Goal: Task Accomplishment & Management: Manage account settings

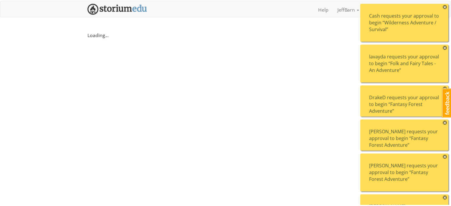
scroll to position [406, 0]
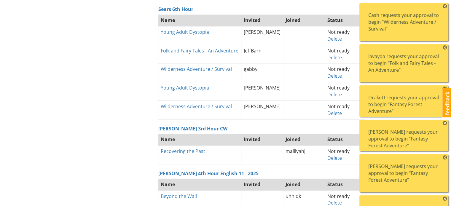
click at [445, 7] on span "×" at bounding box center [445, 6] width 4 height 4
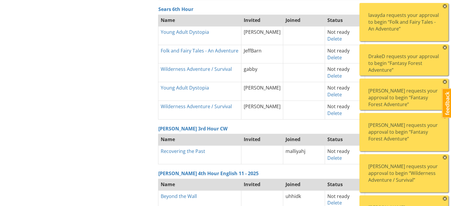
click at [445, 7] on span "×" at bounding box center [445, 6] width 4 height 4
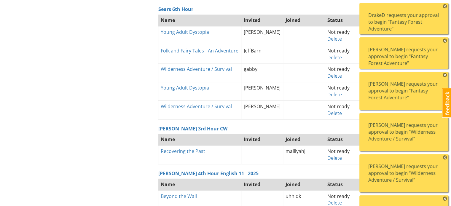
click at [445, 7] on span "×" at bounding box center [445, 6] width 4 height 4
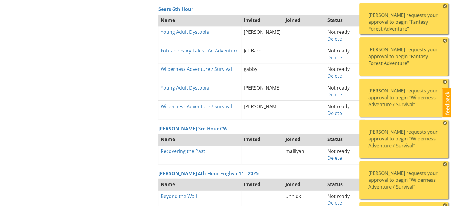
click at [445, 7] on span "×" at bounding box center [445, 6] width 4 height 4
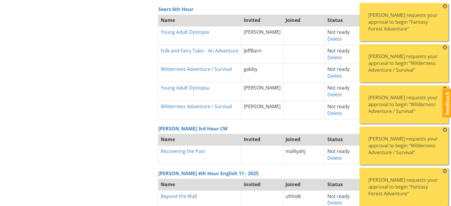
click at [445, 7] on span "×" at bounding box center [445, 6] width 4 height 4
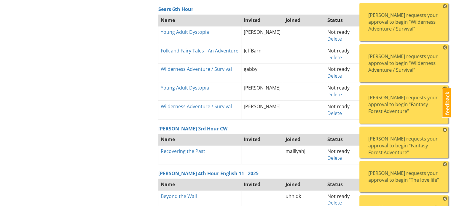
click at [445, 7] on span "×" at bounding box center [445, 6] width 4 height 4
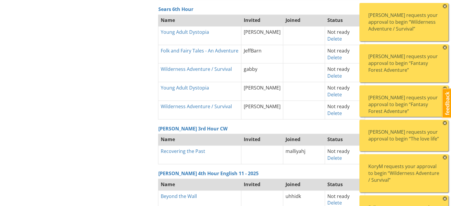
click at [445, 7] on span "×" at bounding box center [445, 6] width 4 height 4
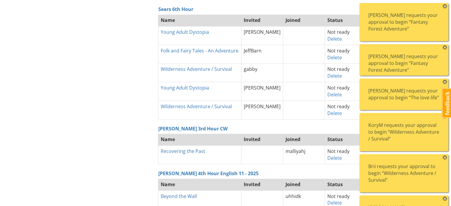
click at [445, 7] on span "×" at bounding box center [445, 6] width 4 height 4
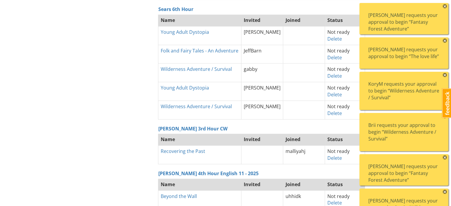
click at [445, 7] on span "×" at bounding box center [445, 6] width 4 height 4
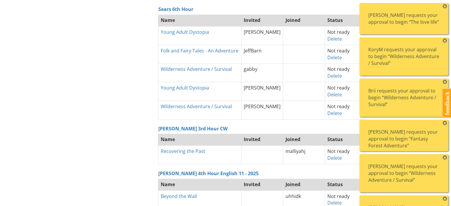
click at [445, 7] on span "×" at bounding box center [445, 6] width 4 height 4
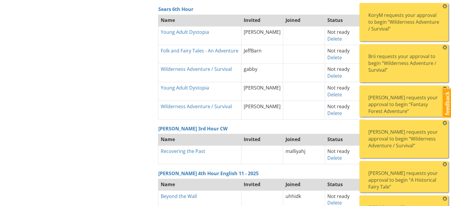
click at [445, 7] on span "×" at bounding box center [445, 6] width 4 height 4
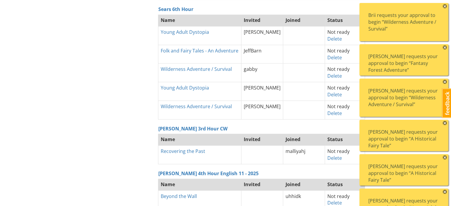
click at [445, 7] on span "×" at bounding box center [445, 6] width 4 height 4
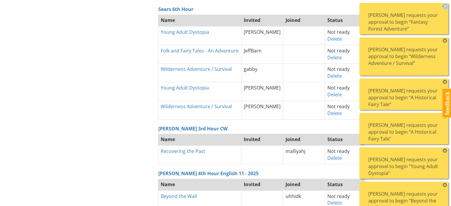
click at [445, 7] on span "×" at bounding box center [445, 6] width 4 height 4
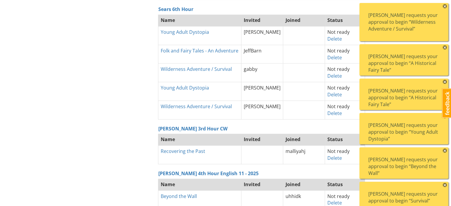
click at [445, 7] on span "×" at bounding box center [445, 6] width 4 height 4
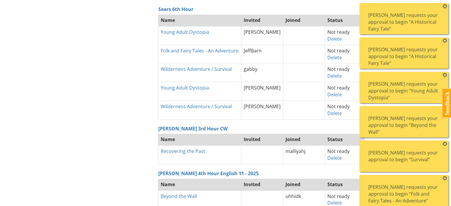
click at [445, 7] on span "×" at bounding box center [445, 6] width 4 height 4
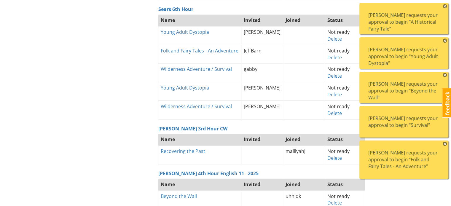
click at [445, 7] on span "×" at bounding box center [445, 6] width 4 height 4
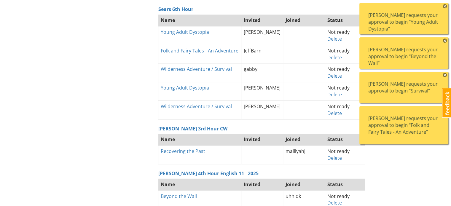
click at [445, 7] on span "×" at bounding box center [445, 6] width 4 height 4
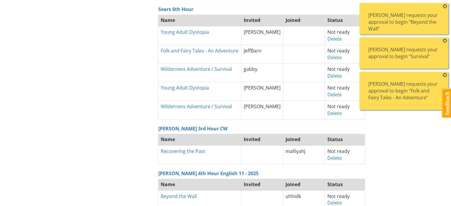
click at [445, 7] on span "×" at bounding box center [445, 6] width 4 height 4
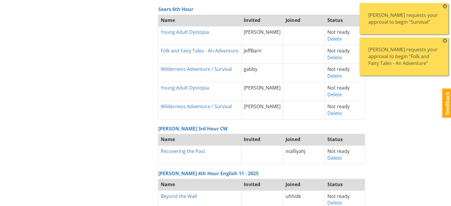
click at [445, 7] on span "×" at bounding box center [445, 6] width 4 height 4
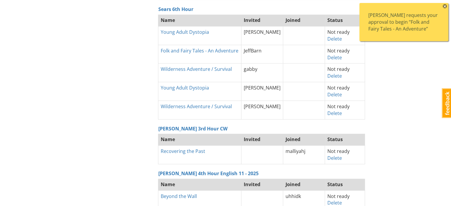
click at [445, 7] on span "×" at bounding box center [445, 6] width 4 height 4
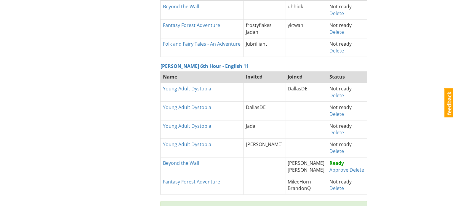
scroll to position [602, 0]
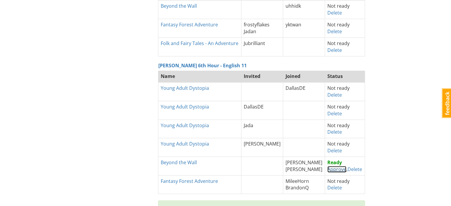
click at [331, 166] on link "Approve" at bounding box center [336, 169] width 19 height 7
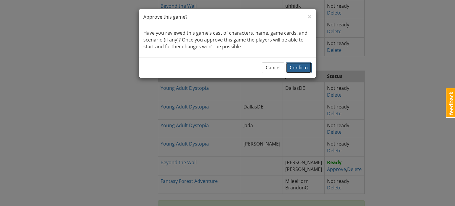
click at [296, 67] on span "Confirm" at bounding box center [299, 67] width 18 height 7
